Goal: Information Seeking & Learning: Learn about a topic

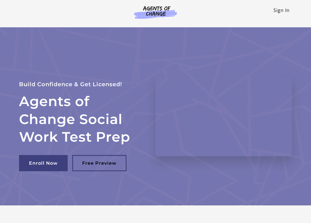
click at [278, 11] on link "Sign In" at bounding box center [282, 10] width 16 height 6
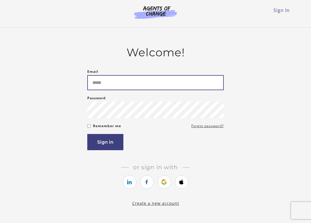
type input "**********"
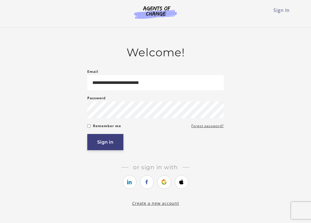
click at [112, 146] on button "Sign in" at bounding box center [105, 142] width 36 height 16
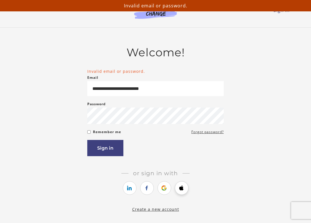
click at [181, 189] on icon "https://courses.thinkific.com/users/auth/apple?ss%5Breferral%5D=&ss%5Buser_retu…" at bounding box center [181, 188] width 7 height 7
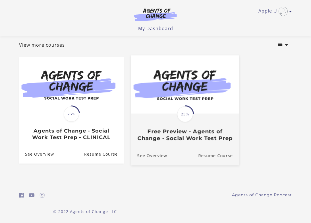
scroll to position [38, 0]
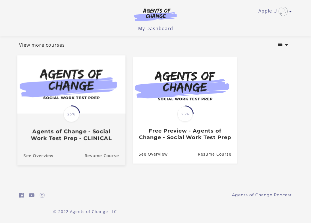
click at [95, 135] on h3 "Agents of Change - Social Work Test Prep - CLINICAL" at bounding box center [72, 134] width 96 height 13
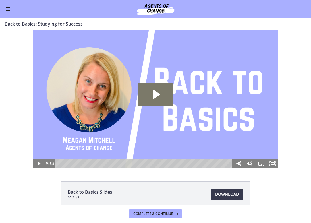
click at [7, 8] on span "Enable menu" at bounding box center [8, 7] width 5 height 1
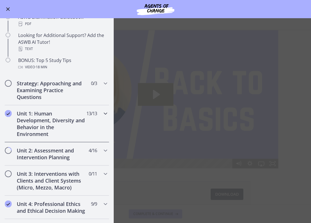
scroll to position [256, 0]
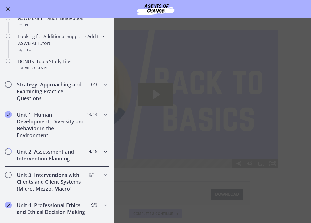
click at [96, 147] on div "Unit 2: Assessment and Intervention Planning 4 / 16 Completed" at bounding box center [57, 154] width 105 height 23
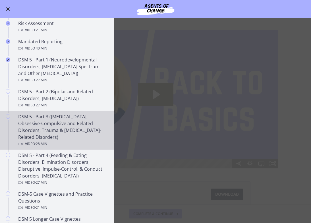
scroll to position [200, 0]
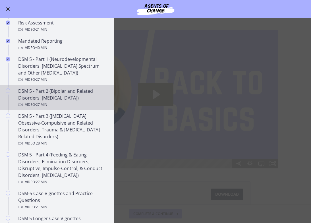
click at [70, 102] on div "Video · 27 min" at bounding box center [62, 104] width 89 height 7
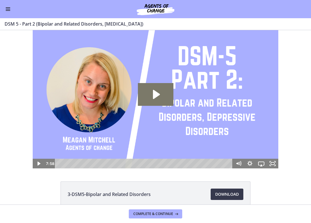
click at [142, 110] on img at bounding box center [156, 99] width 246 height 138
